Goal: Information Seeking & Learning: Learn about a topic

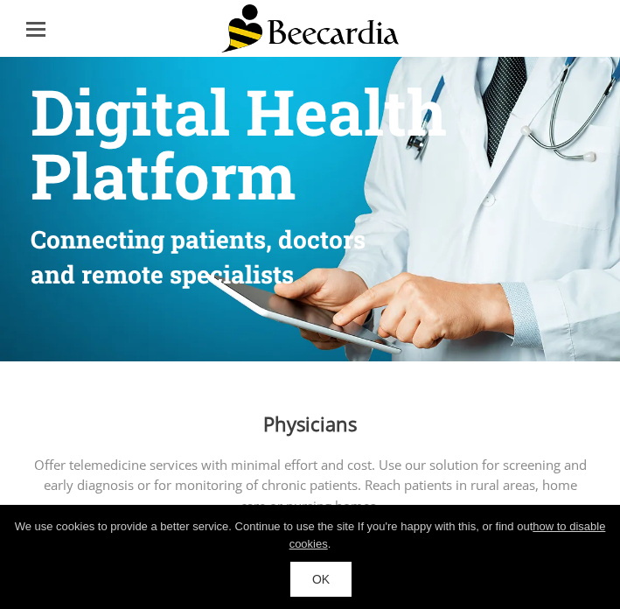
click at [36, 27] on ul at bounding box center [35, 28] width 37 height 37
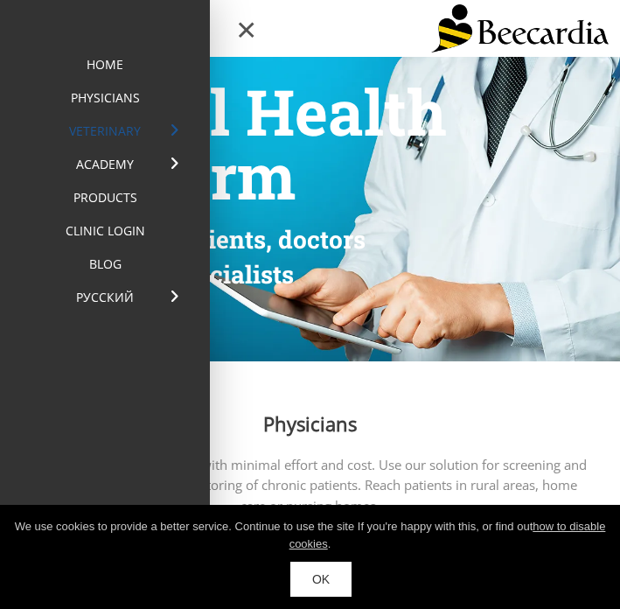
click at [116, 130] on link "Veterinary" at bounding box center [105, 131] width 166 height 33
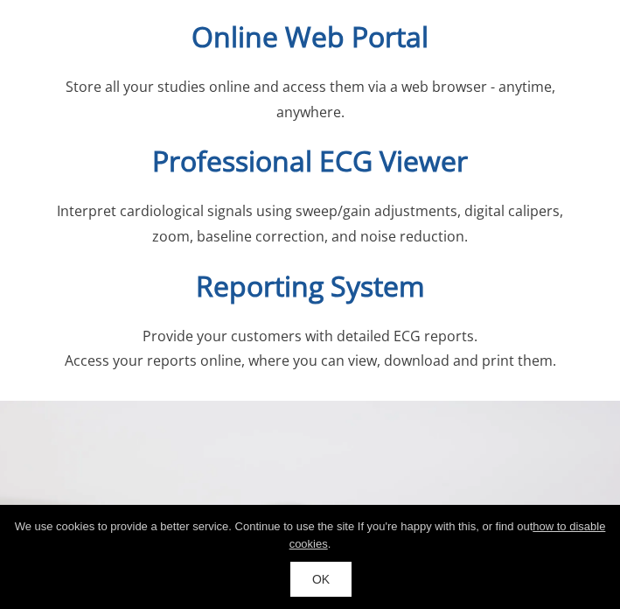
scroll to position [3610, 0]
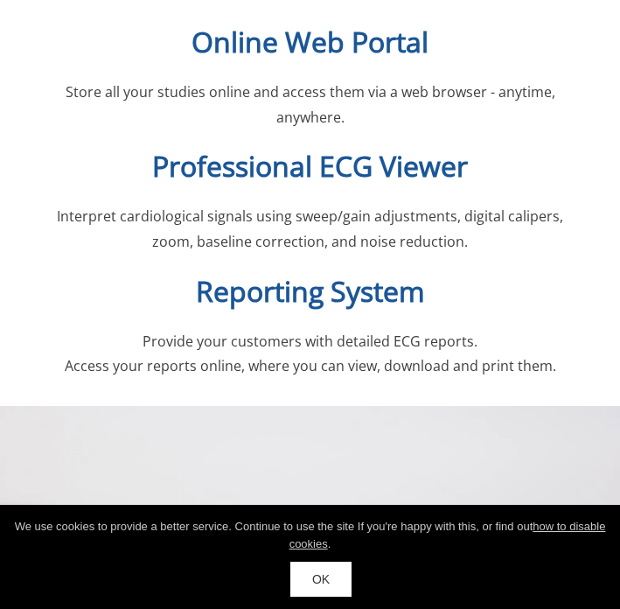
click at [564, 353] on p "Access your reports online, where you can view, download and print them." at bounding box center [310, 365] width 536 height 25
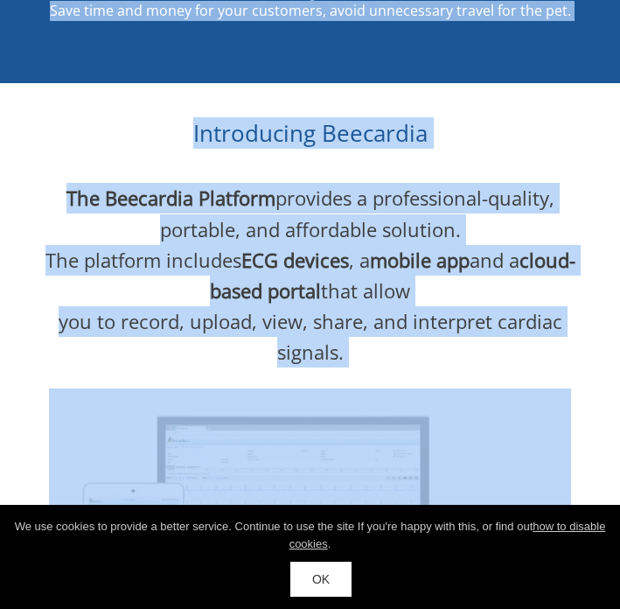
scroll to position [1441, 0]
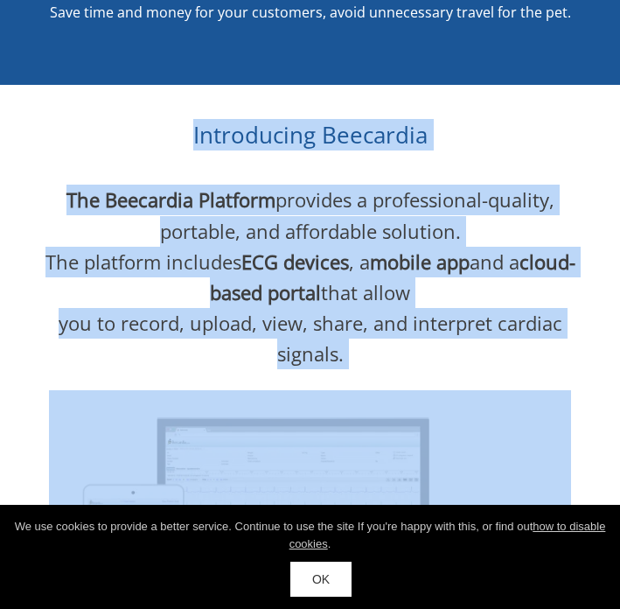
drag, startPoint x: 552, startPoint y: 317, endPoint x: 0, endPoint y: 121, distance: 585.5
copy div "Introducing Beecardia The Beecardia Platform provides a professional-quality, p…"
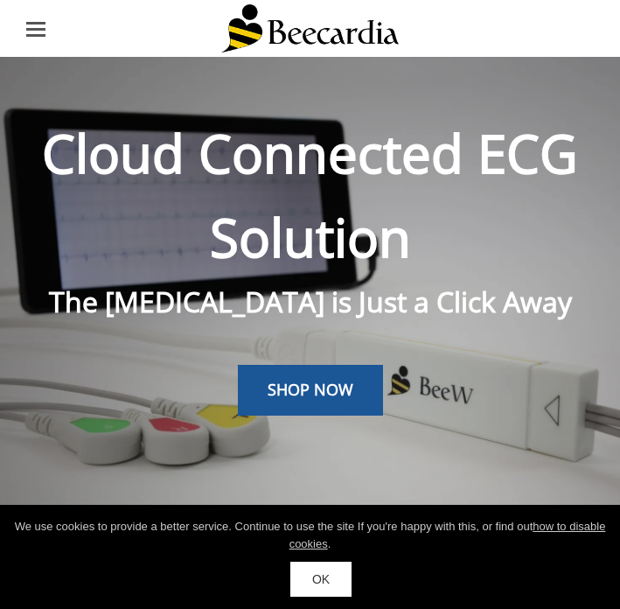
scroll to position [0, 0]
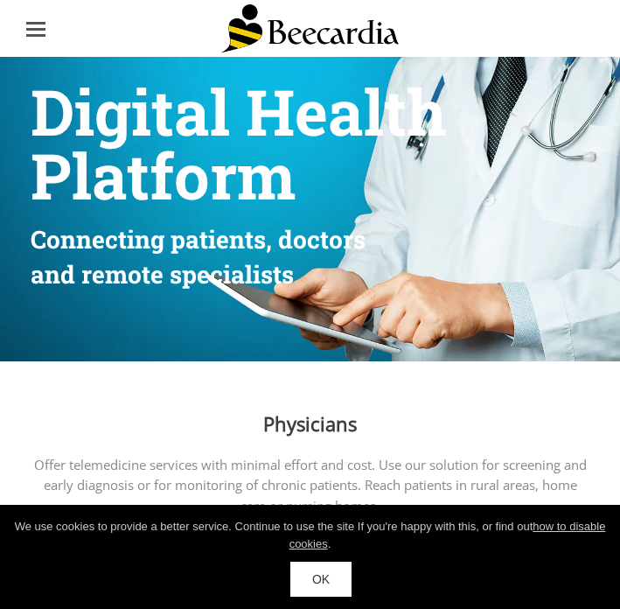
click at [39, 28] on li at bounding box center [35, 29] width 19 height 3
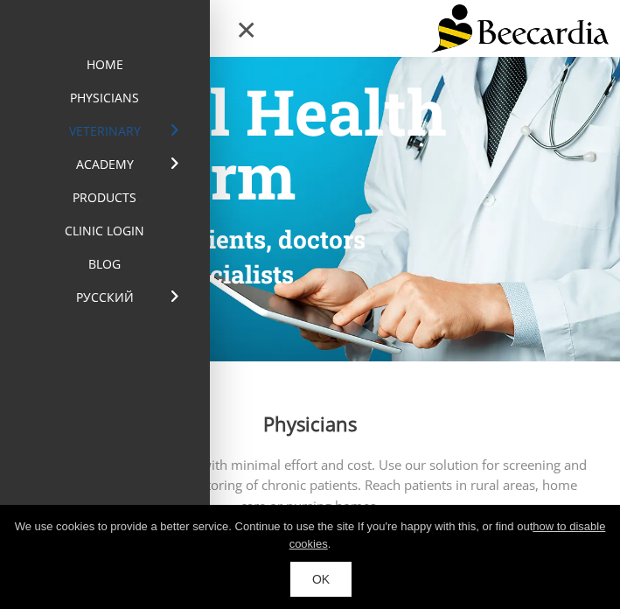
click at [97, 129] on link "Veterinary" at bounding box center [105, 131] width 166 height 33
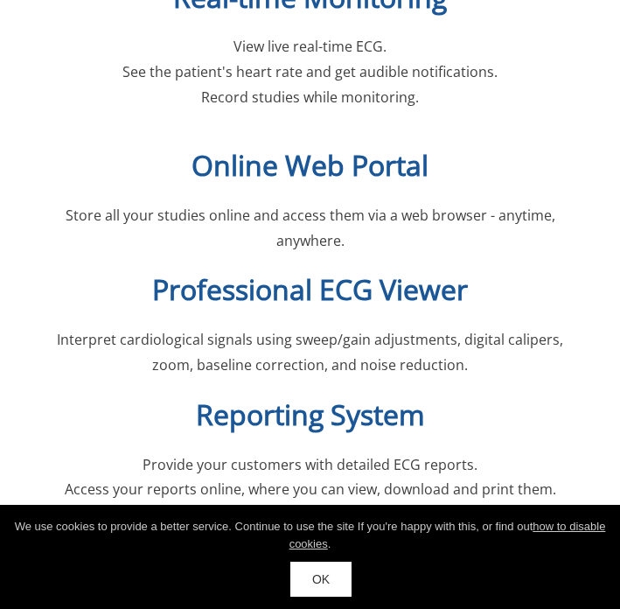
scroll to position [3500, 0]
